Goal: Transaction & Acquisition: Purchase product/service

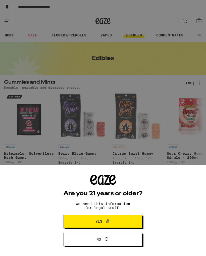
click at [122, 222] on span "Yes" at bounding box center [103, 221] width 38 height 7
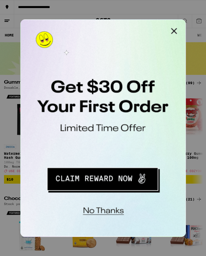
click at [85, 25] on button "Close Modal" at bounding box center [84, 24] width 10 height 10
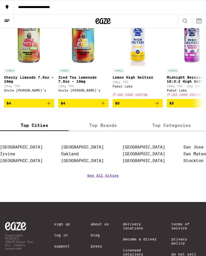
scroll to position [286, 0]
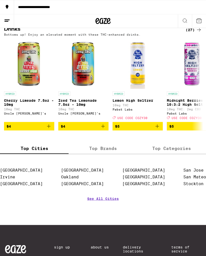
click at [106, 115] on div "Uncle [PERSON_NAME]'s" at bounding box center [83, 113] width 50 height 3
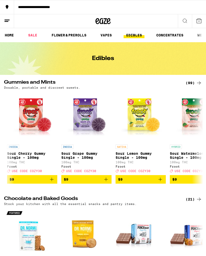
scroll to position [0, 160]
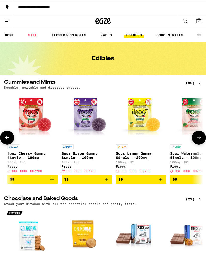
click at [85, 157] on p "Sour Grape Gummy Single - 100mg" at bounding box center [87, 156] width 50 height 8
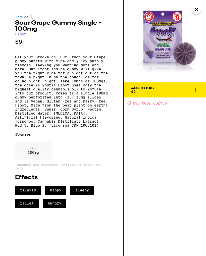
click at [178, 195] on div "Add To Bag $9 Deal Created with Sketch. USE CODE COZY30" at bounding box center [165, 128] width 83 height 256
click at [195, 10] on icon "Close" at bounding box center [197, 10] width 6 height 8
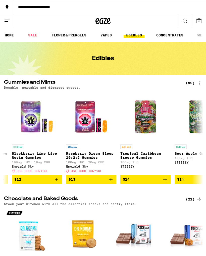
click at [11, 38] on link "HOME" at bounding box center [9, 35] width 14 height 6
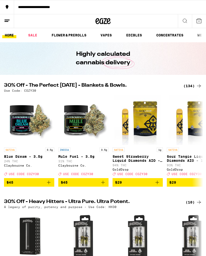
click at [134, 36] on link "EDIBLES" at bounding box center [134, 35] width 21 height 6
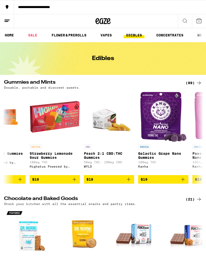
scroll to position [0, 2149]
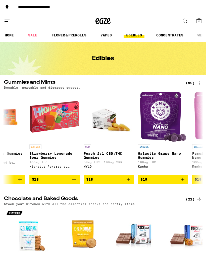
click at [165, 182] on span "$19" at bounding box center [163, 180] width 45 height 6
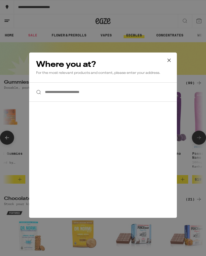
click at [165, 61] on button at bounding box center [170, 61] width 16 height 16
